Goal: Transaction & Acquisition: Purchase product/service

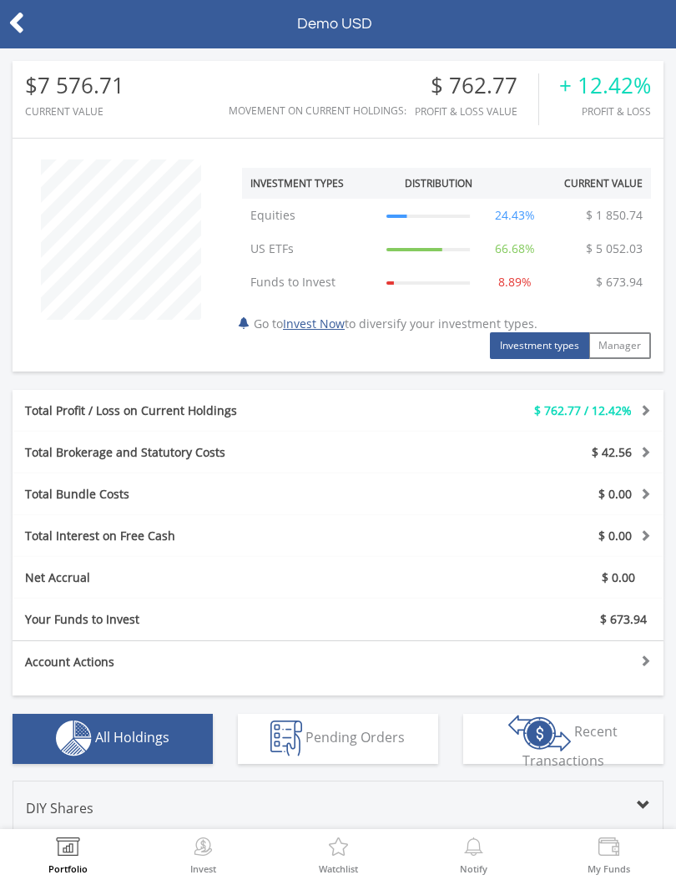
click at [19, 23] on icon at bounding box center [16, 23] width 17 height 33
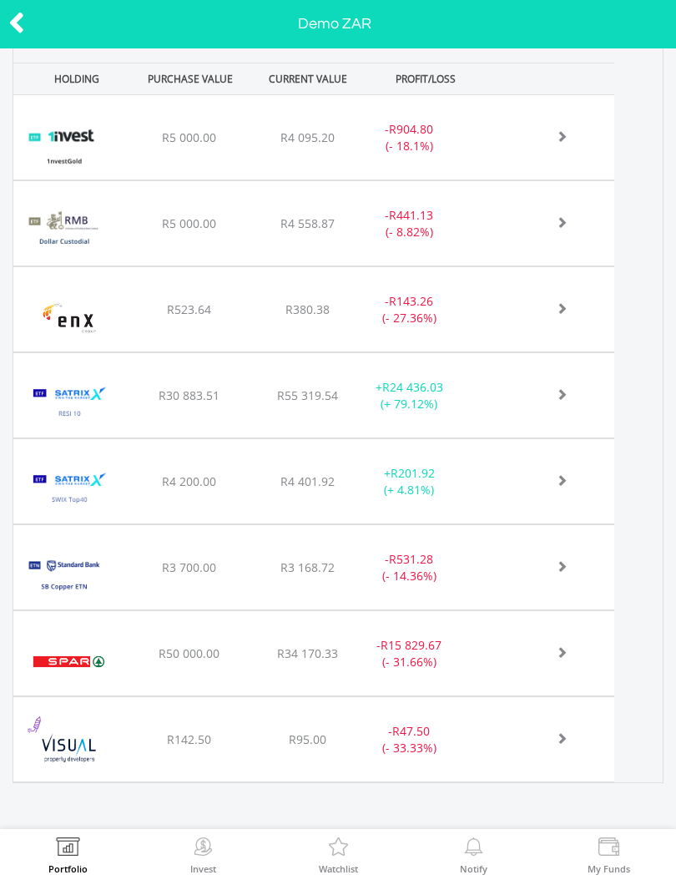
scroll to position [815, 0]
click at [527, 657] on span at bounding box center [542, 652] width 49 height 12
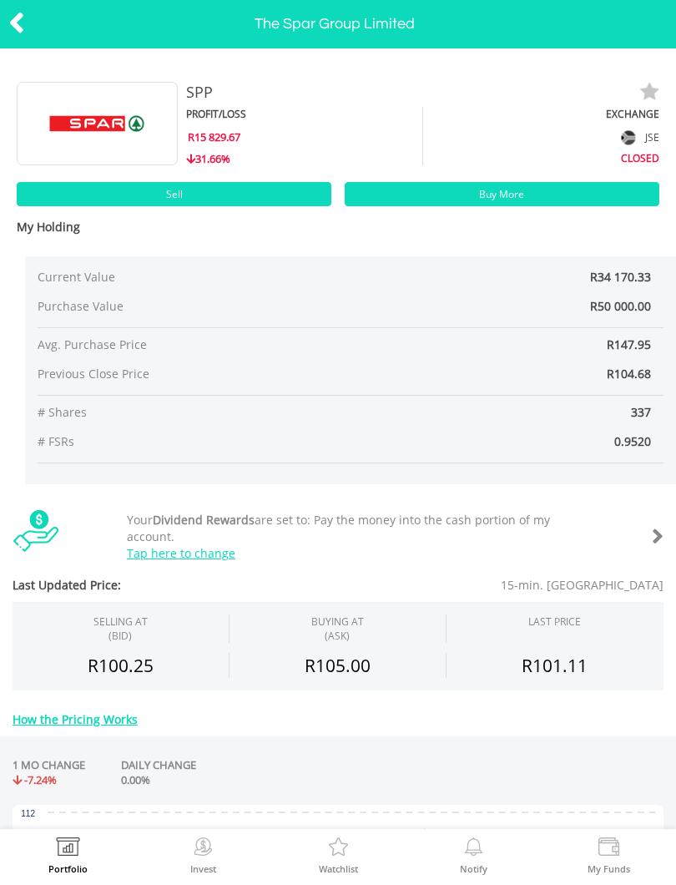
click at [104, 183] on link "Sell" at bounding box center [174, 194] width 315 height 24
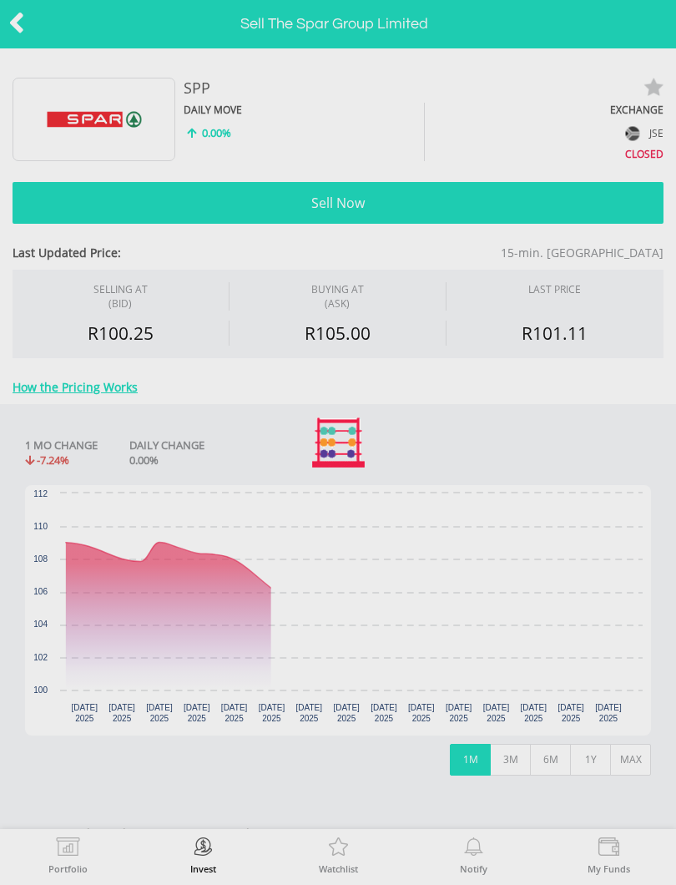
type input "********"
type input "******"
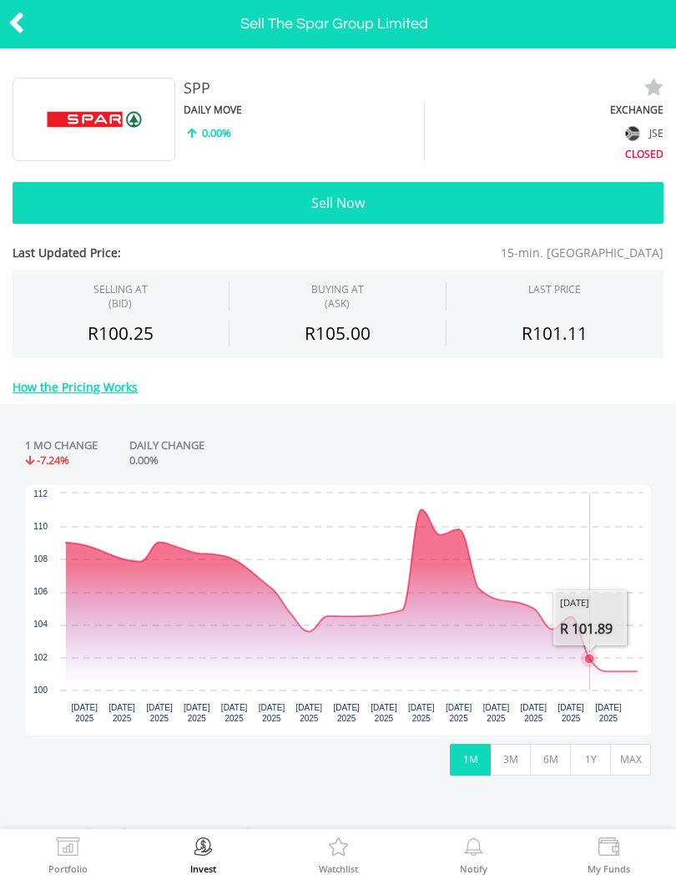
click at [23, 3] on header "Sell The Spar Group Limited" at bounding box center [338, 24] width 676 height 48
click at [23, 29] on icon at bounding box center [16, 23] width 17 height 33
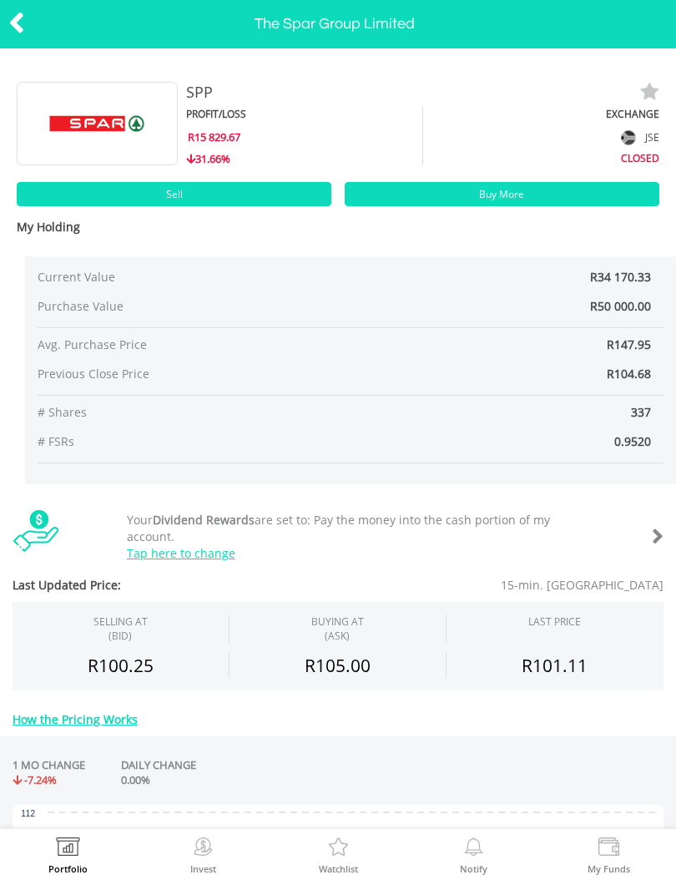
click at [5, 17] on div at bounding box center [34, 24] width 68 height 35
click at [13, 31] on icon at bounding box center [16, 23] width 17 height 33
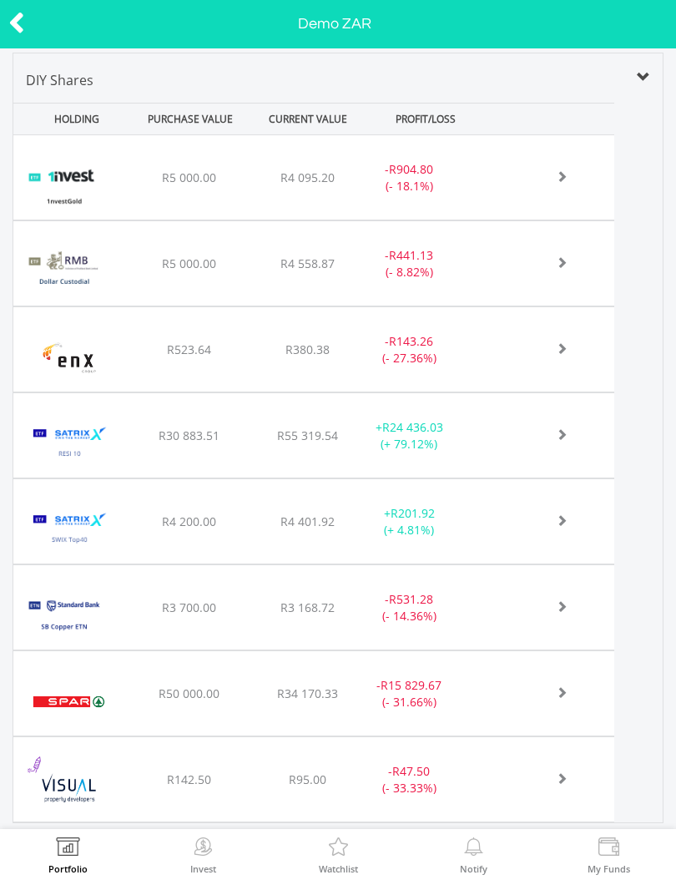
scroll to position [762, 0]
click at [76, 436] on img at bounding box center [70, 442] width 96 height 59
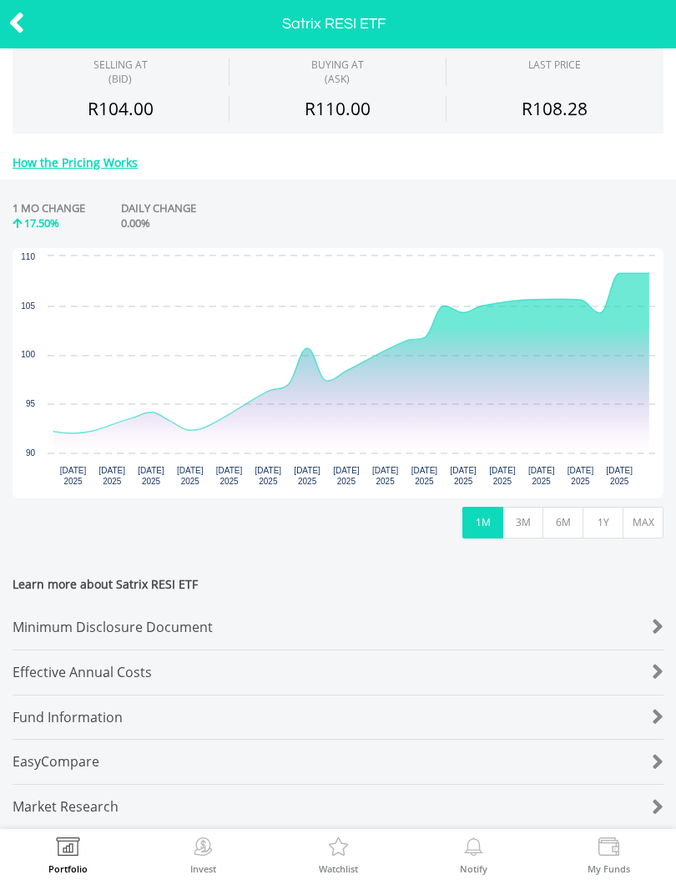
scroll to position [565, 0]
click at [10, 24] on icon at bounding box center [16, 23] width 17 height 33
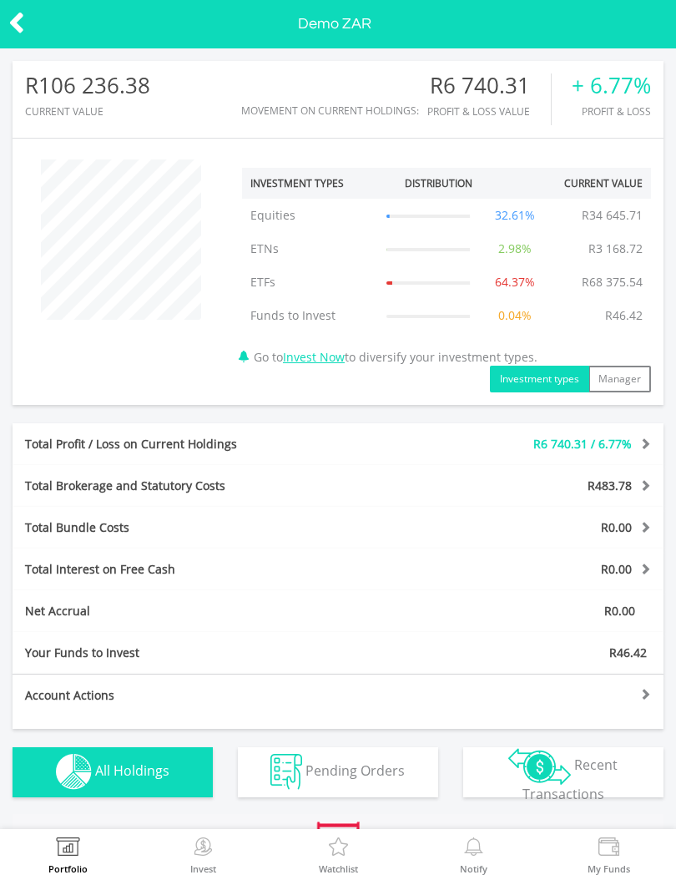
scroll to position [160, 217]
